Goal: Task Accomplishment & Management: Use online tool/utility

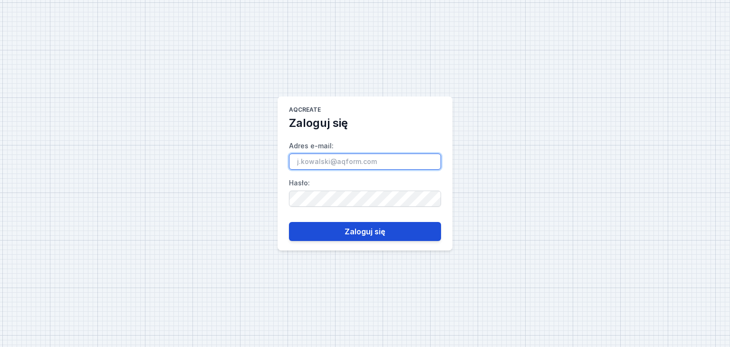
type input "[PERSON_NAME][EMAIL_ADDRESS][PERSON_NAME][DOMAIN_NAME]"
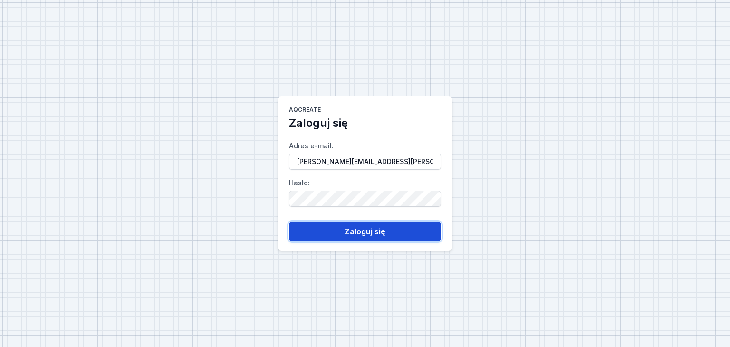
click at [384, 232] on button "Zaloguj się" at bounding box center [365, 231] width 152 height 19
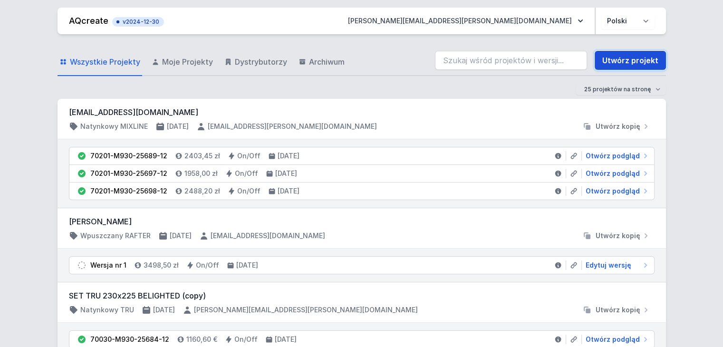
click at [636, 63] on link "Utwórz projekt" at bounding box center [630, 60] width 71 height 19
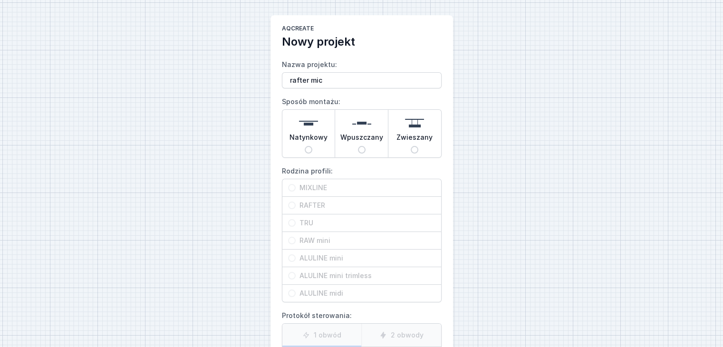
type input "rafter mic"
click at [410, 139] on span "Zwieszany" at bounding box center [414, 139] width 36 height 13
click at [411, 146] on input "Zwieszany" at bounding box center [415, 150] width 8 height 8
radio input "true"
click at [329, 206] on span "RAFTER" at bounding box center [366, 206] width 140 height 10
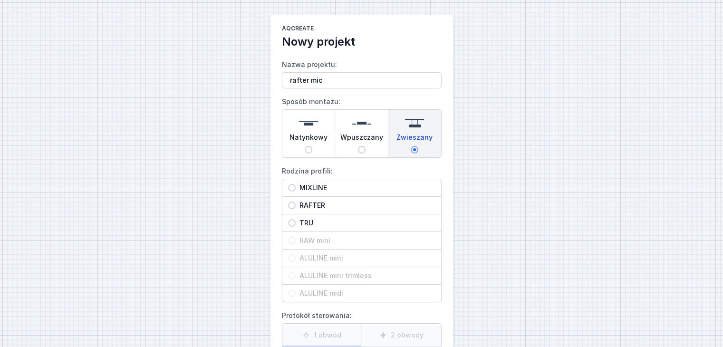
click at [296, 206] on input "RAFTER" at bounding box center [292, 206] width 8 height 8
radio input "true"
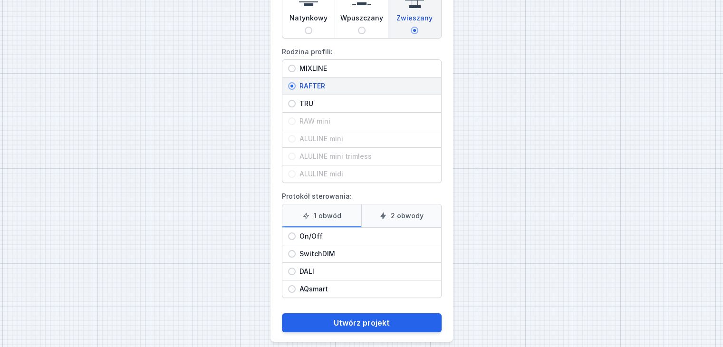
scroll to position [127, 0]
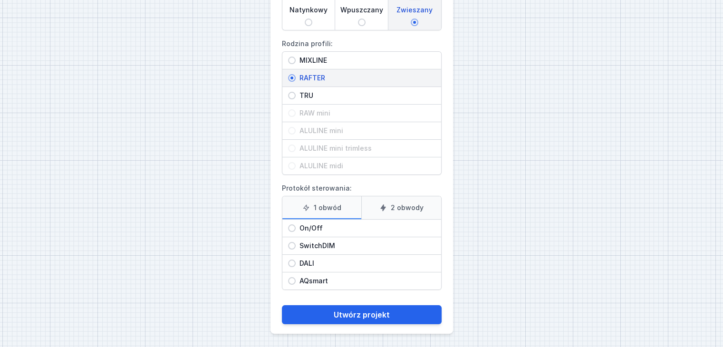
click at [329, 206] on label "1 obwód" at bounding box center [321, 207] width 79 height 23
click at [0, 0] on input "1 obwód" at bounding box center [0, 0] width 0 height 0
click at [324, 229] on span "On/Off" at bounding box center [366, 228] width 140 height 10
click at [296, 229] on input "On/Off" at bounding box center [292, 228] width 8 height 8
radio input "true"
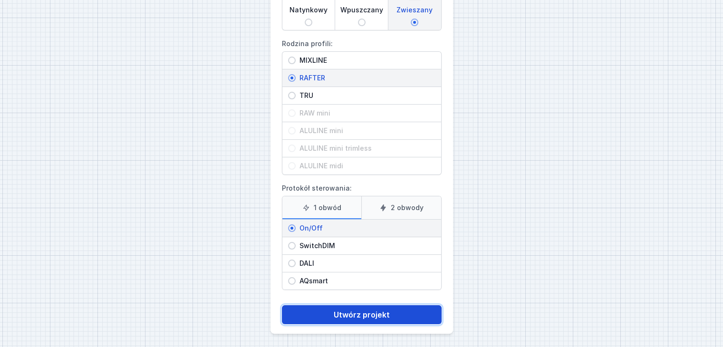
click at [339, 311] on button "Utwórz projekt" at bounding box center [362, 314] width 160 height 19
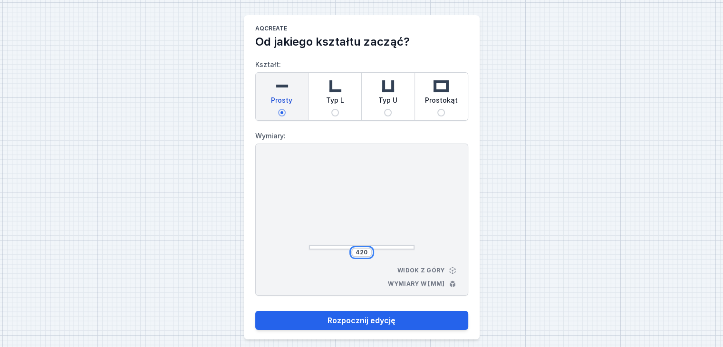
click at [365, 255] on input "420" at bounding box center [361, 253] width 15 height 8
type input "2600"
click at [255, 311] on button "Rozpocznij edycję" at bounding box center [361, 320] width 213 height 19
type input "2600"
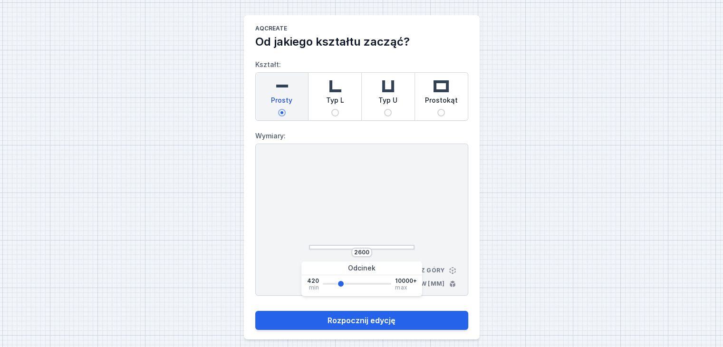
select select "M"
select select "3000"
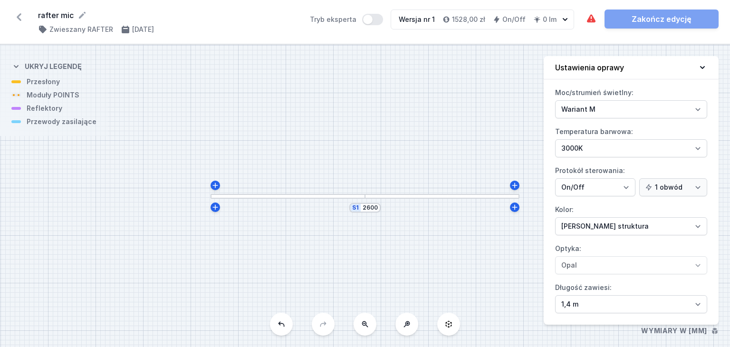
click at [271, 195] on div at bounding box center [288, 196] width 154 height 5
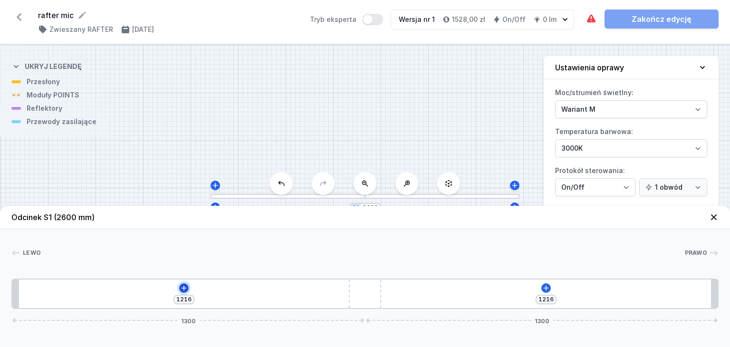
click at [182, 286] on icon at bounding box center [184, 288] width 8 height 8
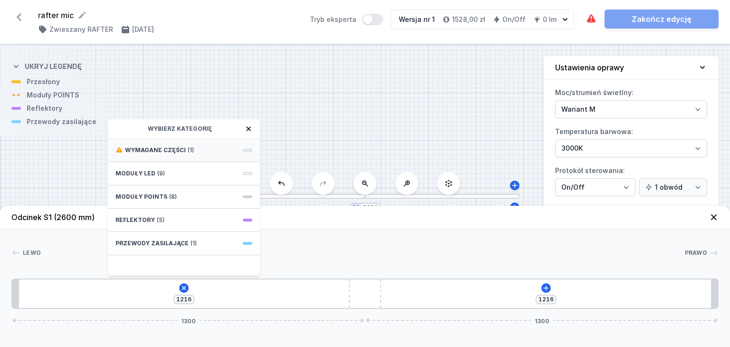
click at [156, 149] on span "Wymagane części" at bounding box center [155, 150] width 61 height 8
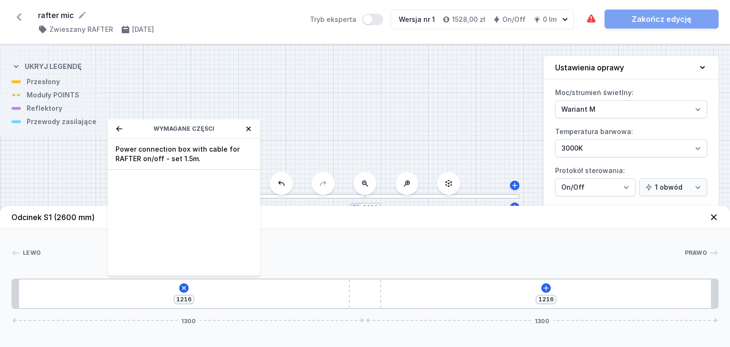
click at [156, 149] on span "Power connection box with cable for RAFTER on/off - set 1.5m." at bounding box center [184, 154] width 137 height 19
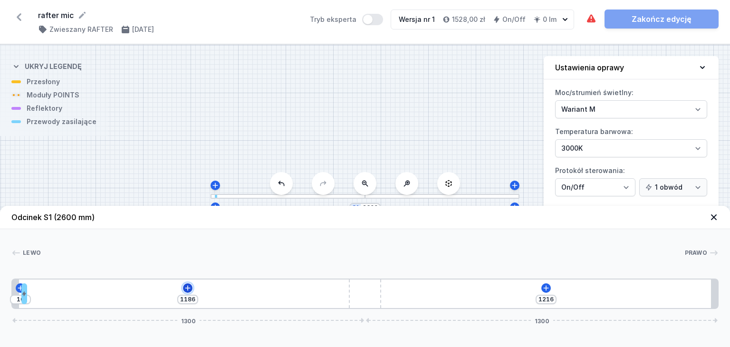
click at [188, 289] on icon at bounding box center [188, 288] width 8 height 8
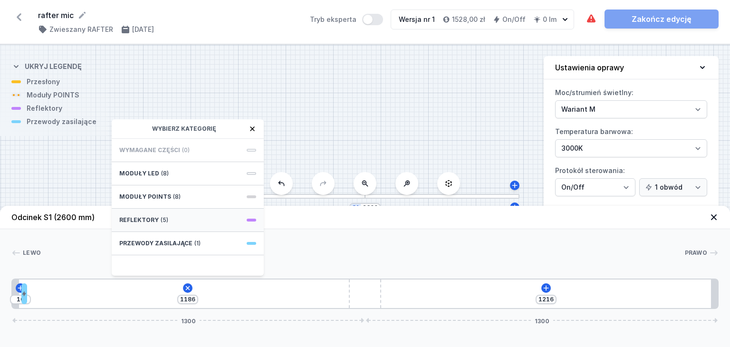
click at [179, 217] on div "Reflektory (5)" at bounding box center [188, 220] width 152 height 23
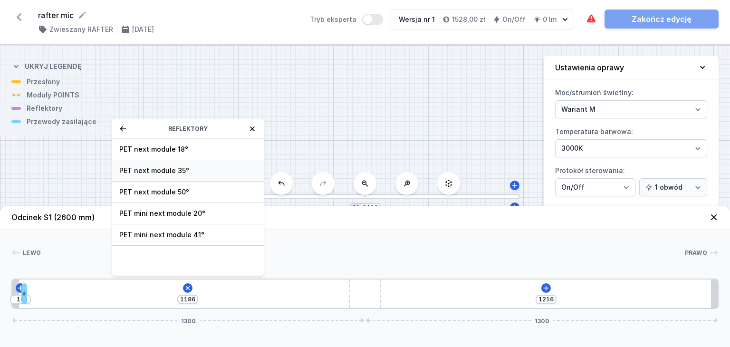
click at [171, 168] on span "PET next module 35°" at bounding box center [187, 171] width 137 height 10
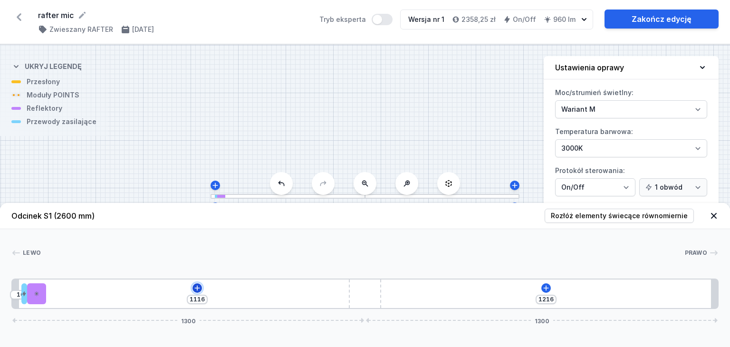
click at [196, 289] on icon at bounding box center [197, 288] width 8 height 8
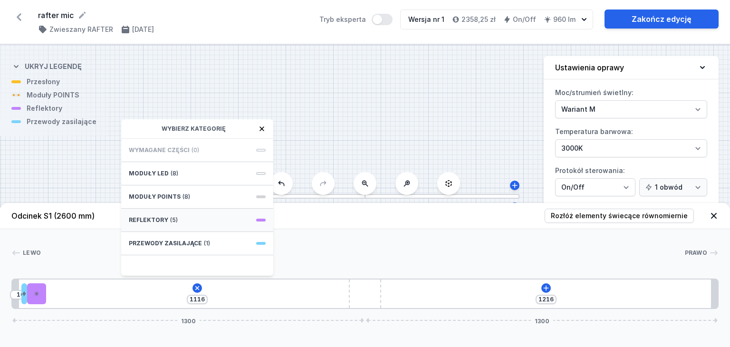
click at [175, 219] on span "(5)" at bounding box center [174, 220] width 8 height 8
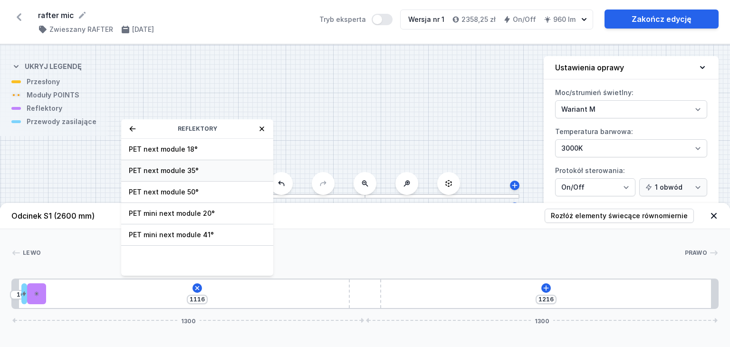
click at [181, 169] on span "PET next module 35°" at bounding box center [197, 171] width 137 height 10
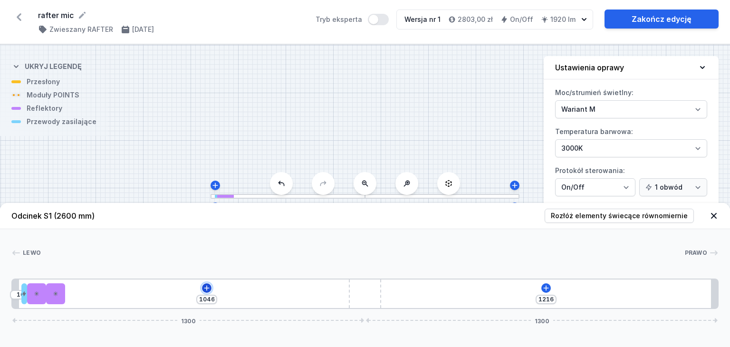
click at [204, 287] on icon at bounding box center [207, 288] width 8 height 8
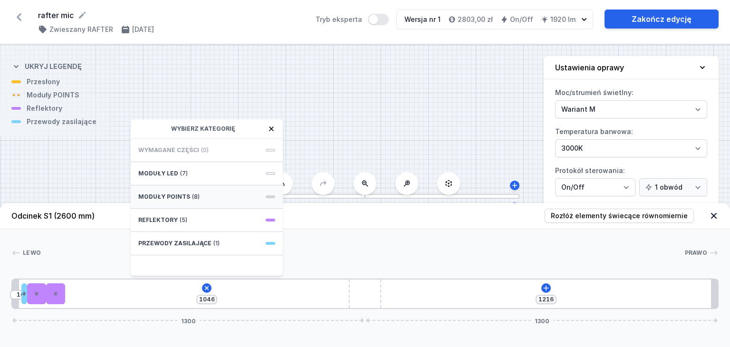
click at [196, 193] on div "Moduły POINTS (8)" at bounding box center [207, 196] width 152 height 23
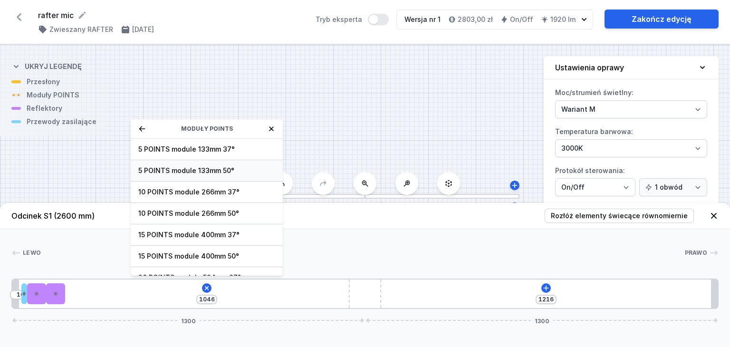
click at [212, 172] on span "5 POINTS module 133mm 50°" at bounding box center [206, 171] width 137 height 10
type input "913"
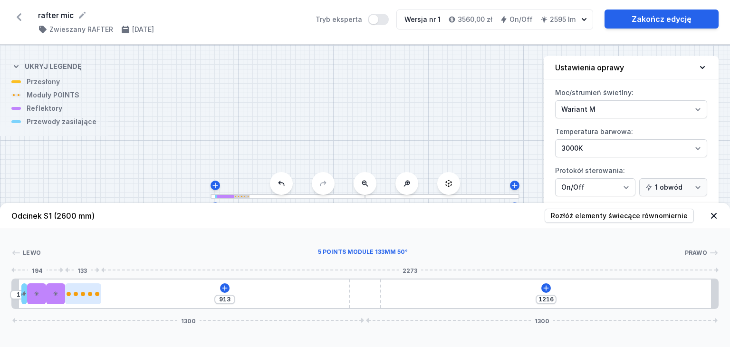
click at [96, 293] on div at bounding box center [97, 294] width 4 height 4
select select "2906"
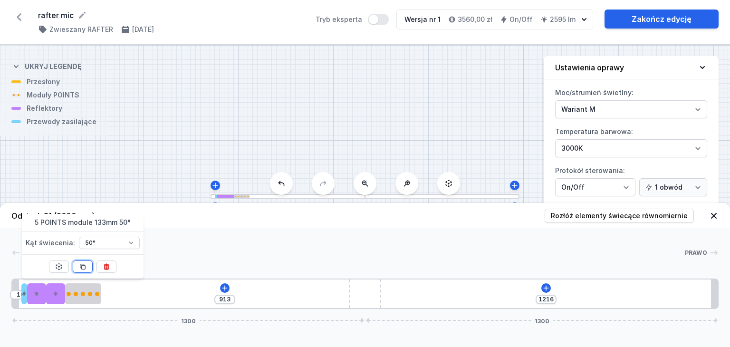
click at [87, 269] on button at bounding box center [83, 266] width 20 height 12
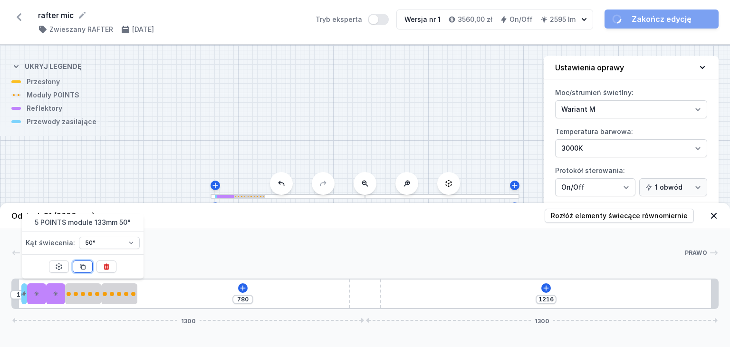
click at [87, 269] on button at bounding box center [83, 266] width 20 height 12
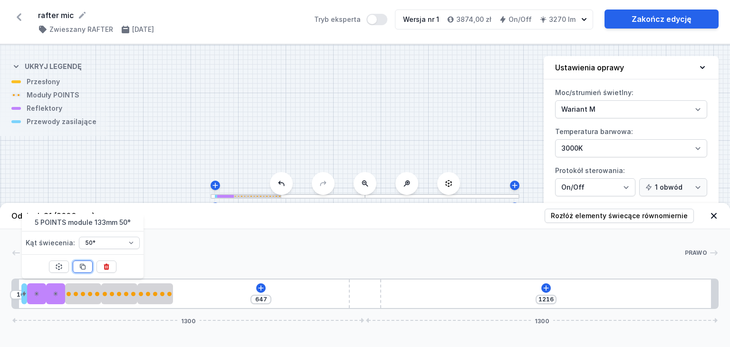
click at [87, 269] on button at bounding box center [83, 266] width 20 height 12
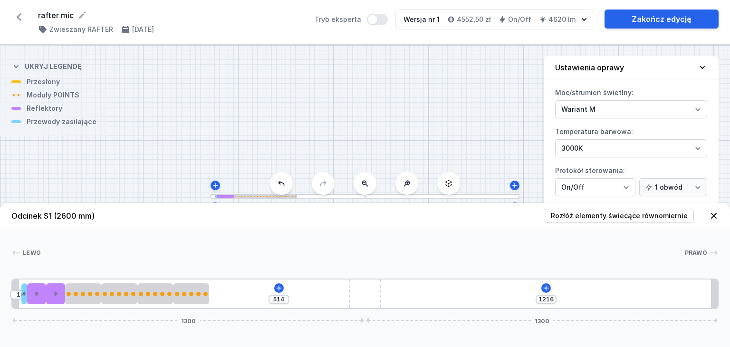
click at [253, 289] on div "10 514 1216 1300 1300" at bounding box center [364, 294] width 707 height 30
click at [282, 291] on icon at bounding box center [279, 288] width 8 height 8
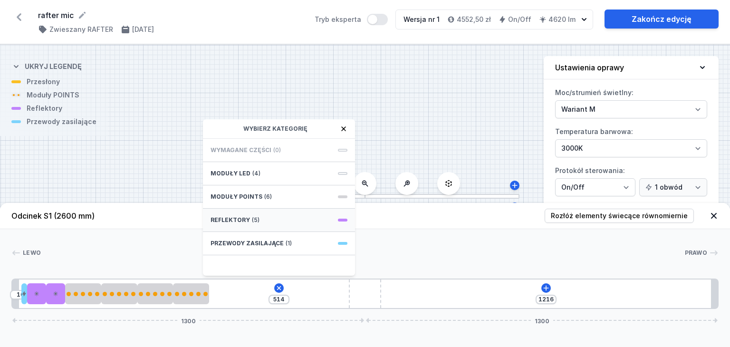
click at [253, 218] on span "(5)" at bounding box center [256, 220] width 8 height 8
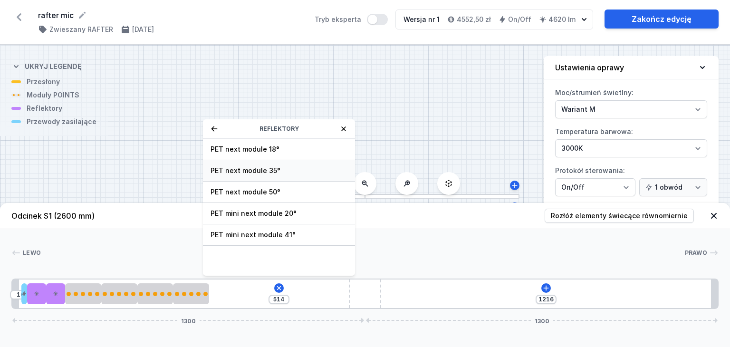
click at [258, 173] on span "PET next module 35°" at bounding box center [279, 171] width 137 height 10
type input "444"
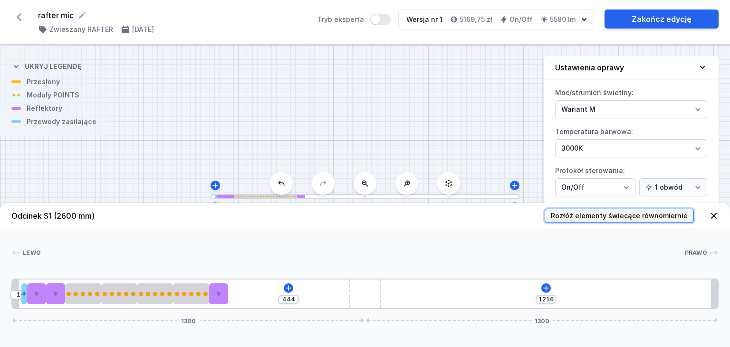
click at [603, 217] on span "Rozłóż elementy świecące równomiernie" at bounding box center [619, 216] width 137 height 10
type input "210"
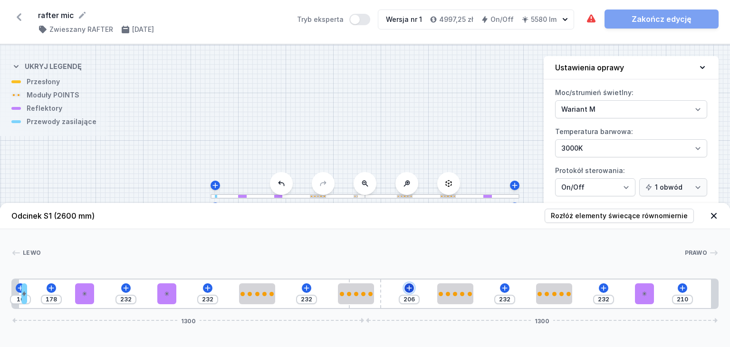
click at [408, 287] on icon at bounding box center [409, 288] width 8 height 8
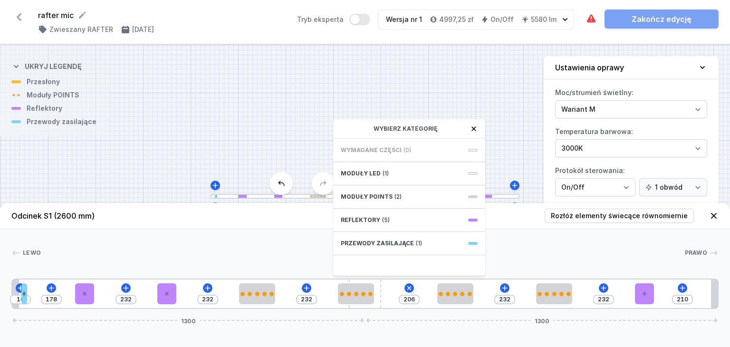
click at [528, 251] on div at bounding box center [363, 253] width 644 height 10
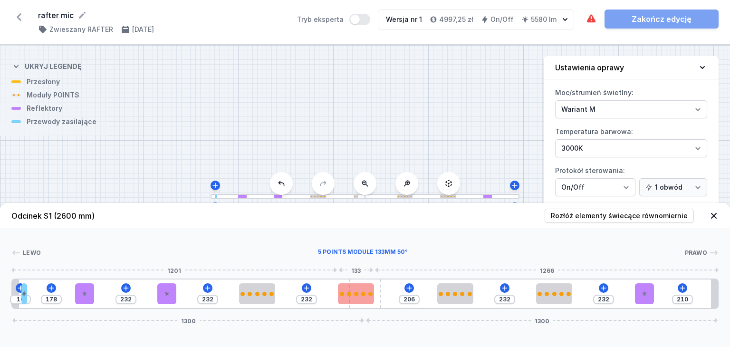
type input "138"
drag, startPoint x: 350, startPoint y: 297, endPoint x: 342, endPoint y: 297, distance: 8.1
click at [342, 297] on div at bounding box center [331, 293] width 36 height 21
